Goal: Task Accomplishment & Management: Use online tool/utility

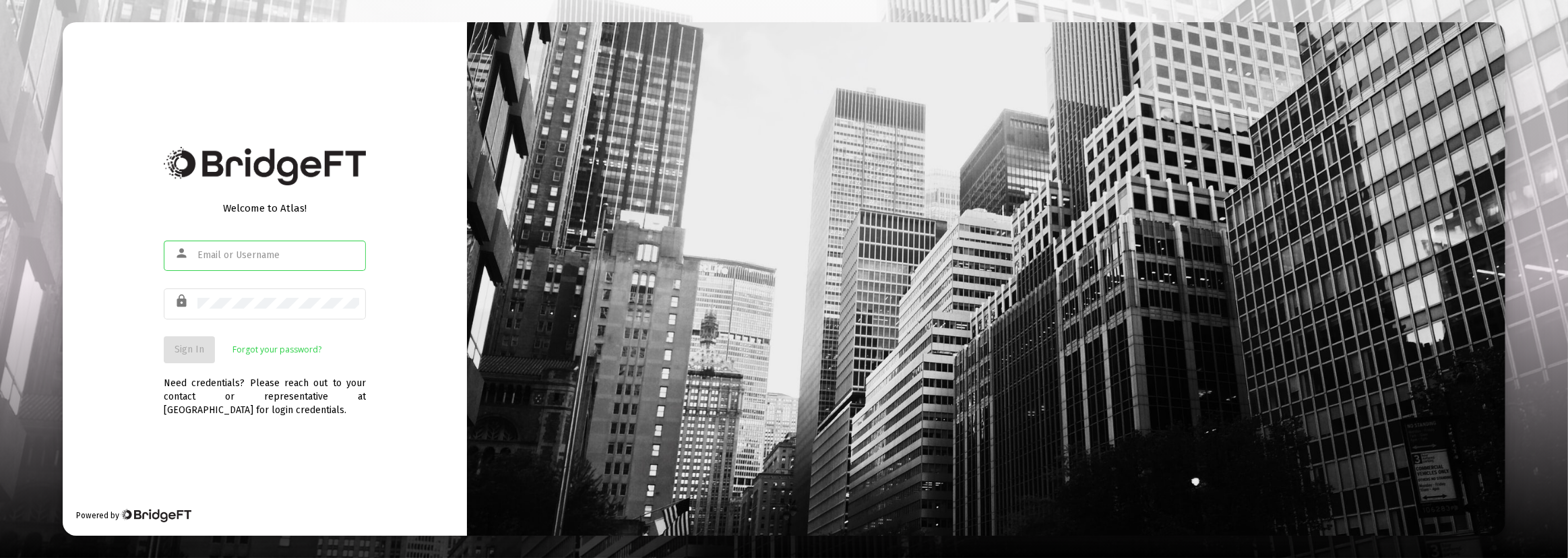
type input "[PERSON_NAME][EMAIL_ADDRESS][DOMAIN_NAME]"
click at [180, 346] on span "Sign In" at bounding box center [190, 349] width 30 height 11
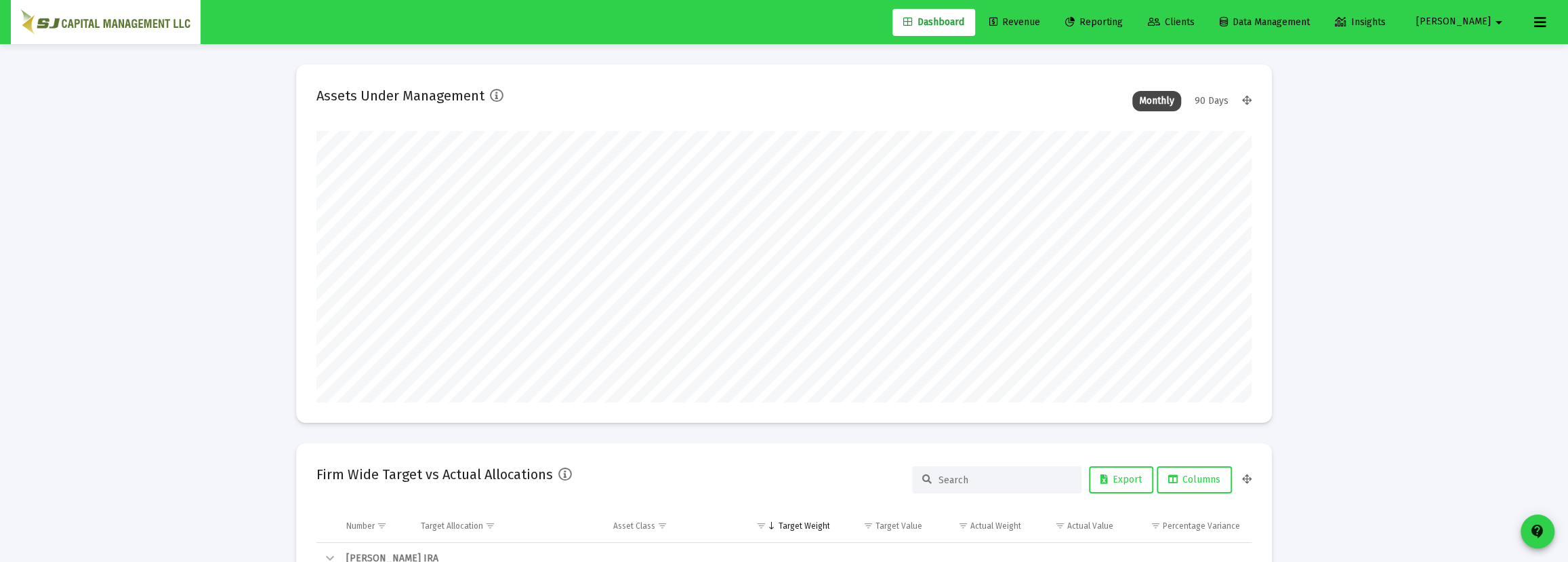
type input "[DATE]"
click at [1123, 19] on span "Reporting" at bounding box center [1094, 22] width 57 height 11
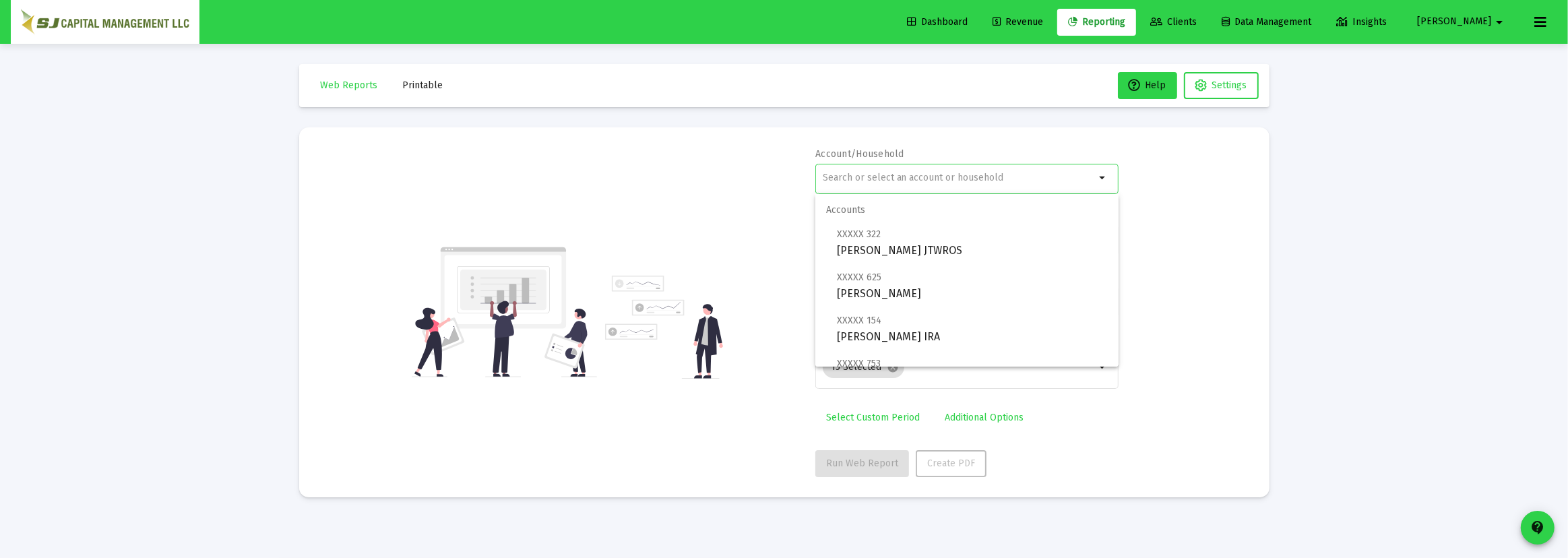
click at [898, 175] on input "text" at bounding box center [959, 178] width 273 height 11
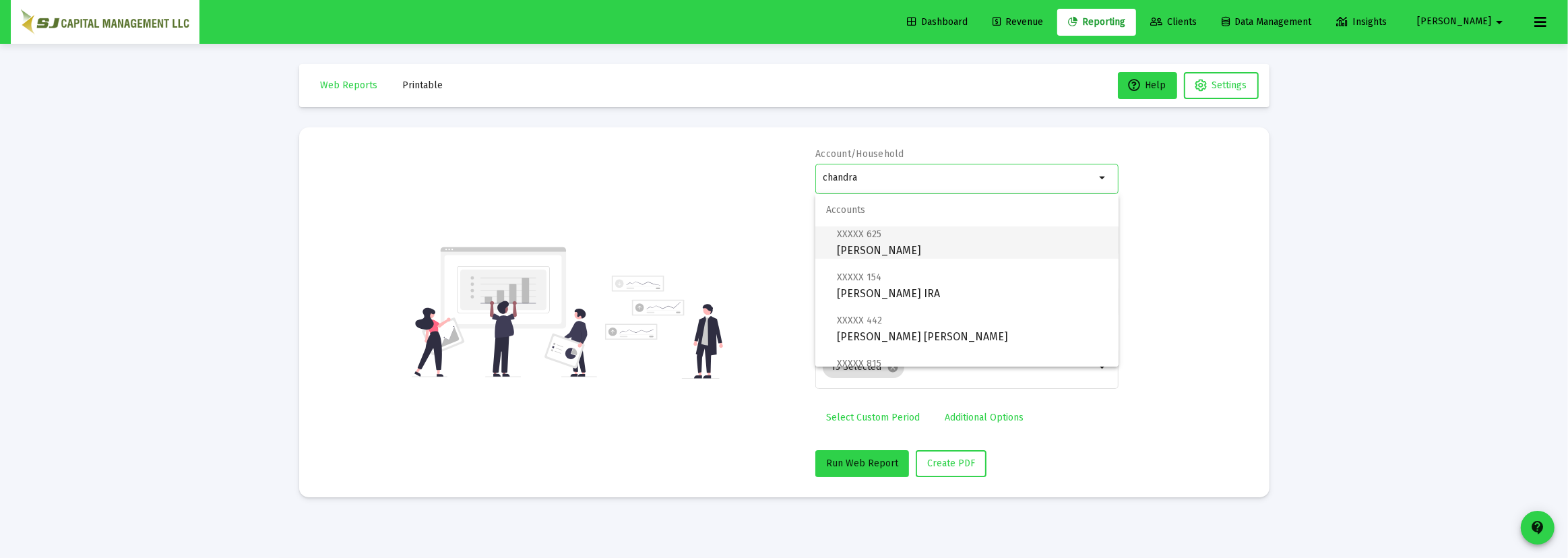
click at [902, 254] on span "XXXXX 625 [PERSON_NAME]" at bounding box center [972, 241] width 271 height 33
type input "[PERSON_NAME]"
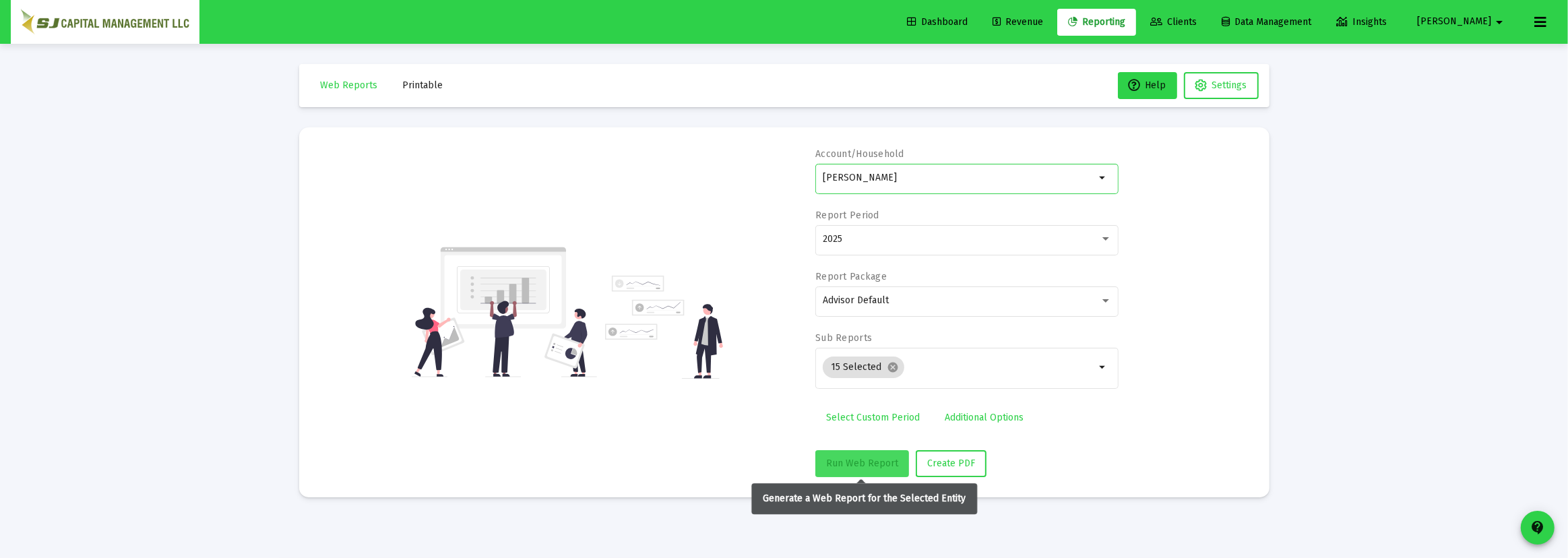
click at [849, 459] on span "Run Web Report" at bounding box center [861, 463] width 72 height 11
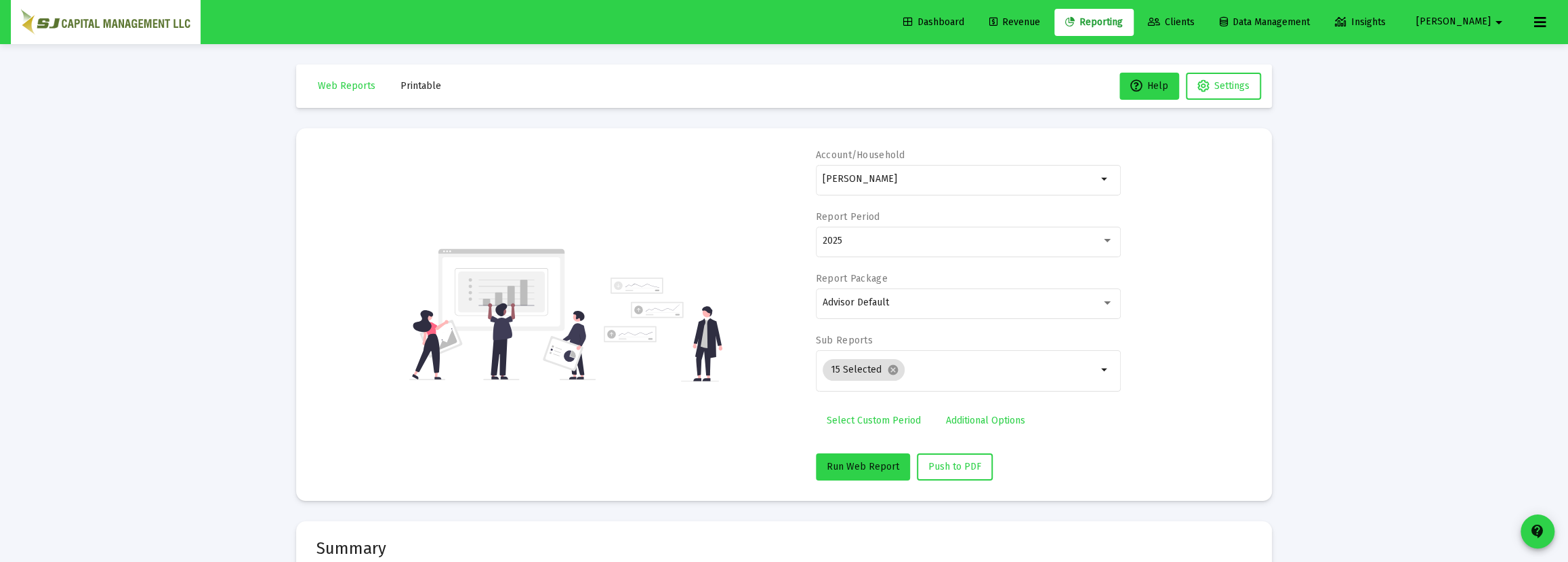
scroll to position [651, 0]
